Goal: Task Accomplishment & Management: Use online tool/utility

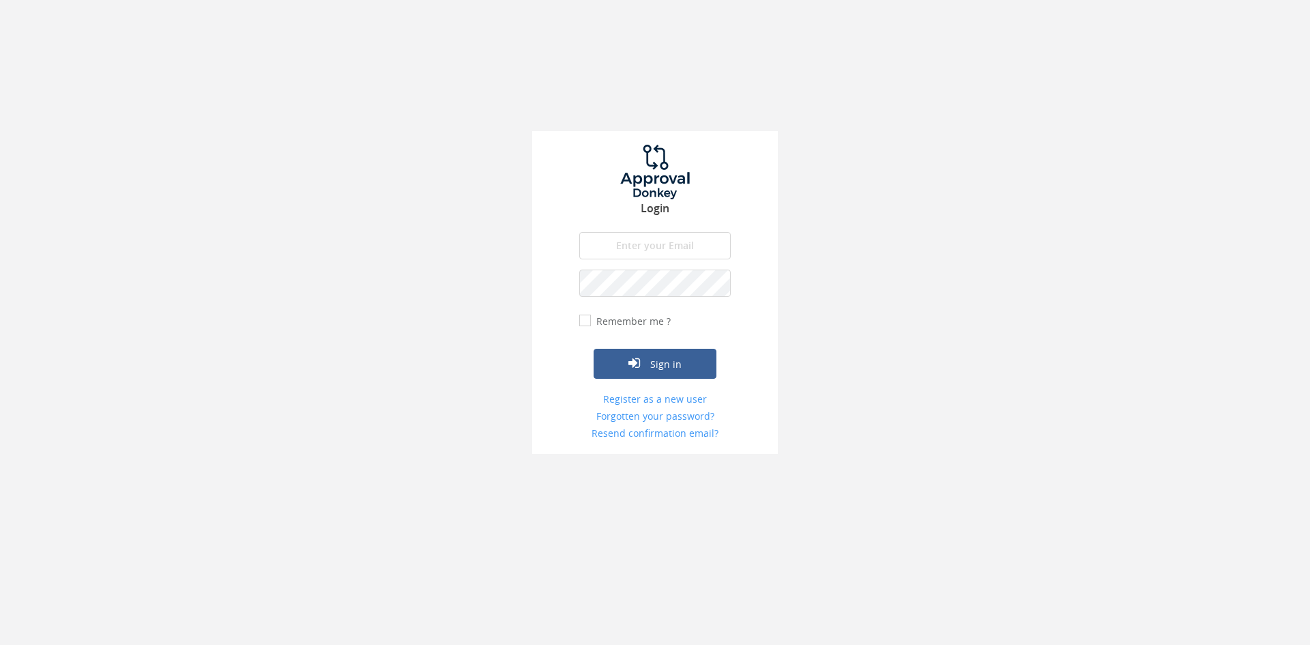
click at [623, 238] on input "email" at bounding box center [654, 245] width 151 height 27
type input "[EMAIL_ADDRESS][DOMAIN_NAME]"
click at [593, 349] on button "Sign in" at bounding box center [654, 364] width 123 height 30
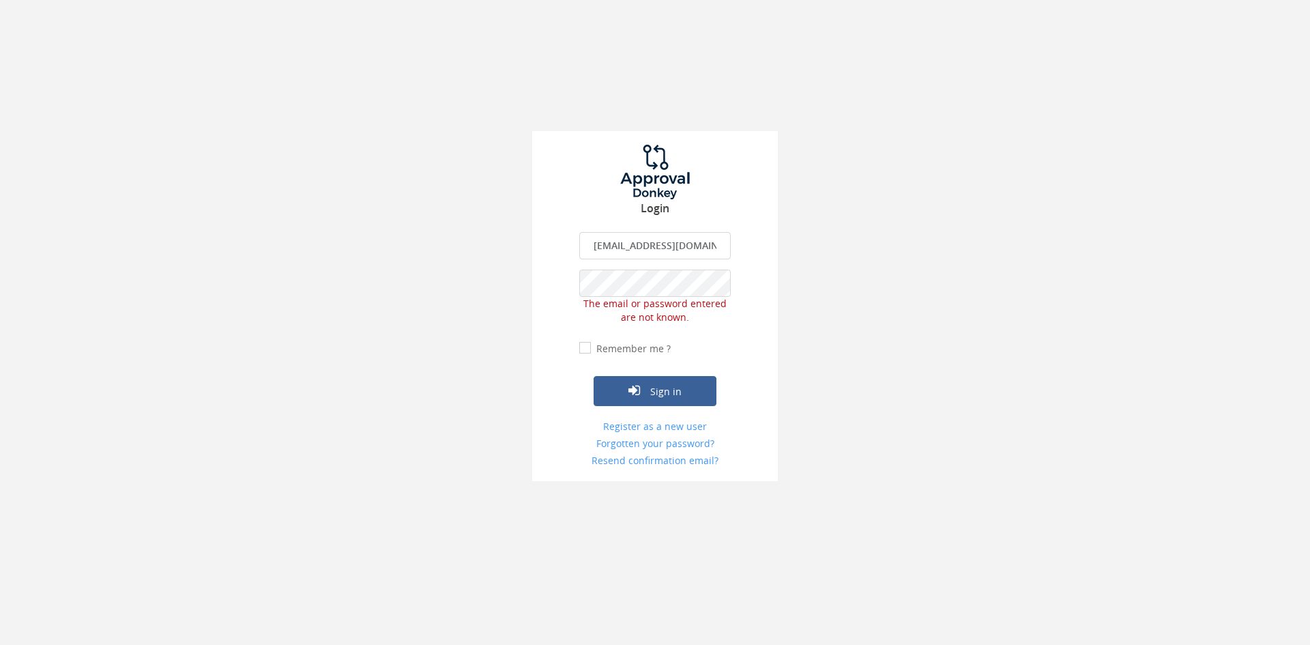
click at [553, 291] on div "Login [EMAIL_ADDRESS][DOMAIN_NAME] The email is required. Invalid email address…" at bounding box center [655, 306] width 246 height 350
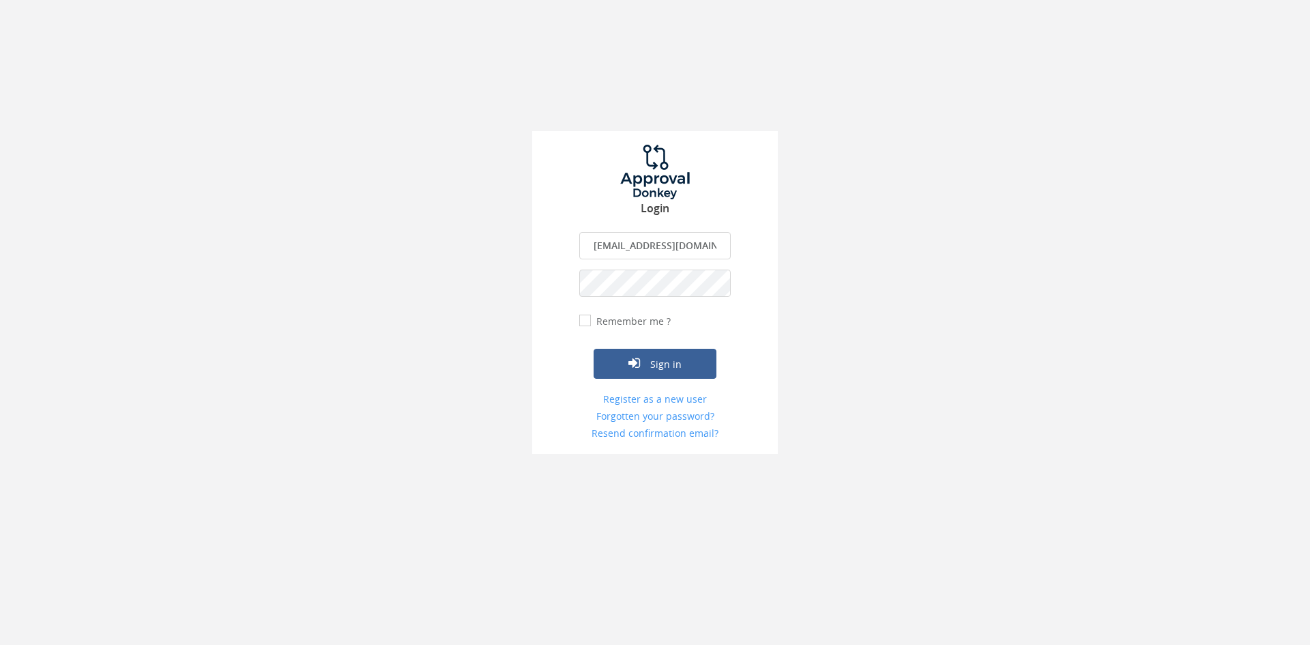
click at [593, 349] on button "Sign in" at bounding box center [654, 364] width 123 height 30
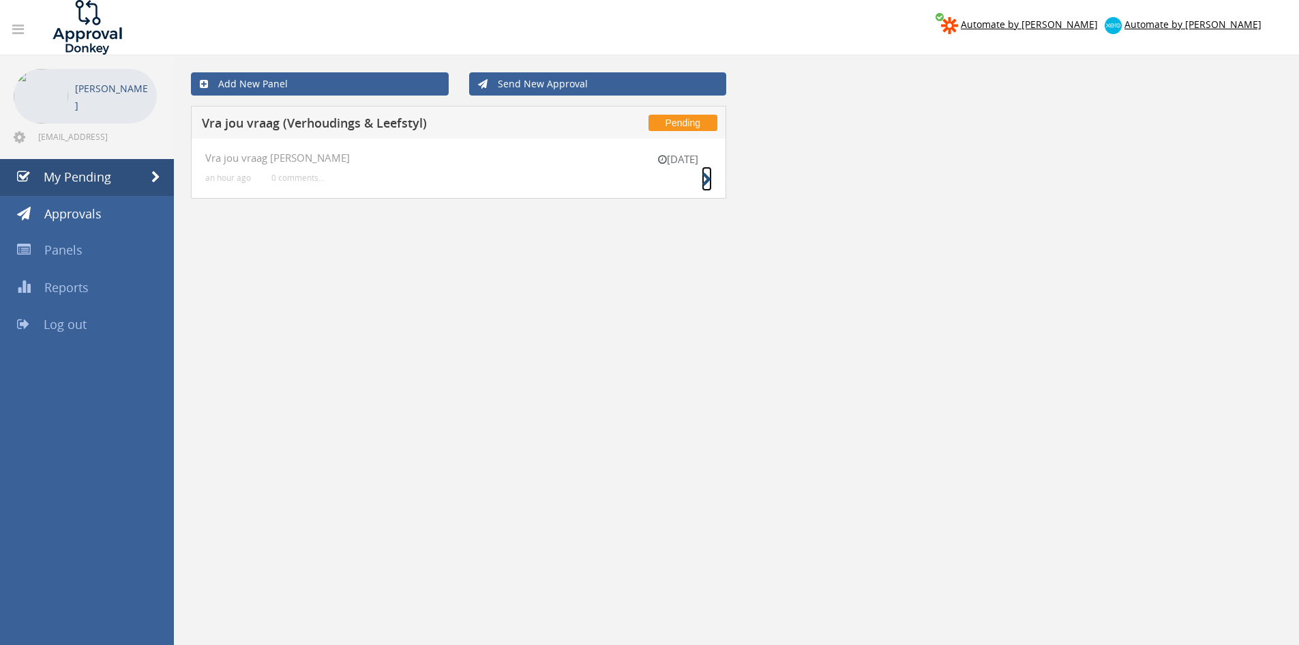
click at [704, 177] on icon at bounding box center [707, 180] width 10 height 14
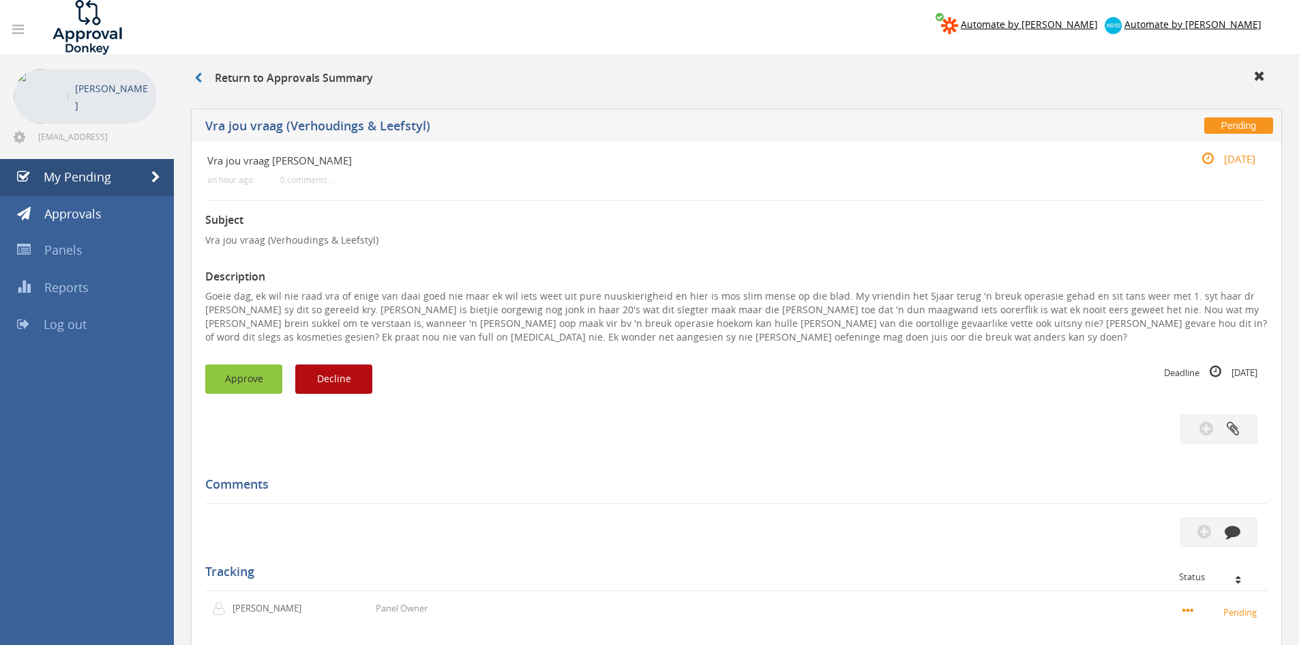
click at [263, 371] on button "Approve" at bounding box center [243, 378] width 77 height 29
